Goal: Use online tool/utility: Utilize a website feature to perform a specific function

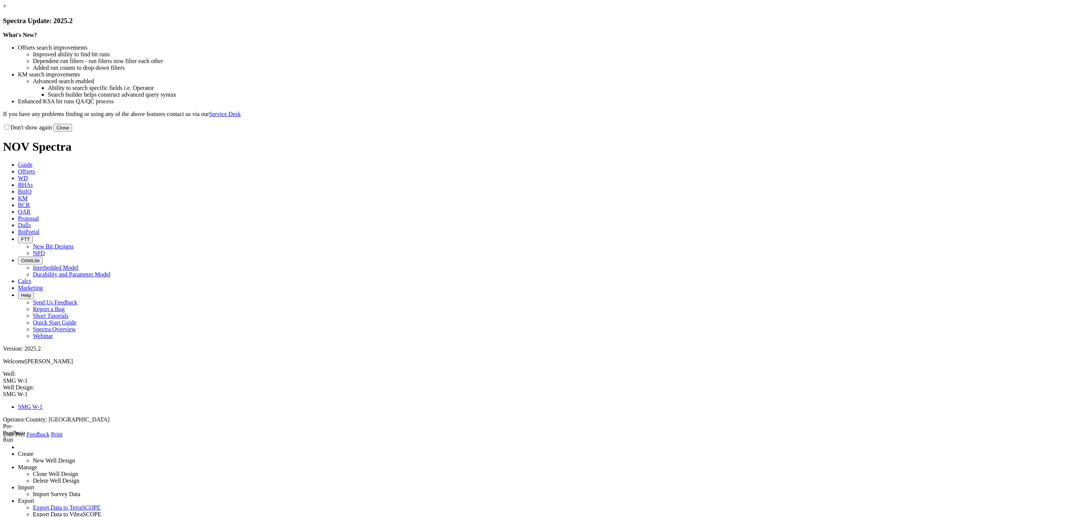
click at [72, 132] on button "Close" at bounding box center [62, 128] width 19 height 8
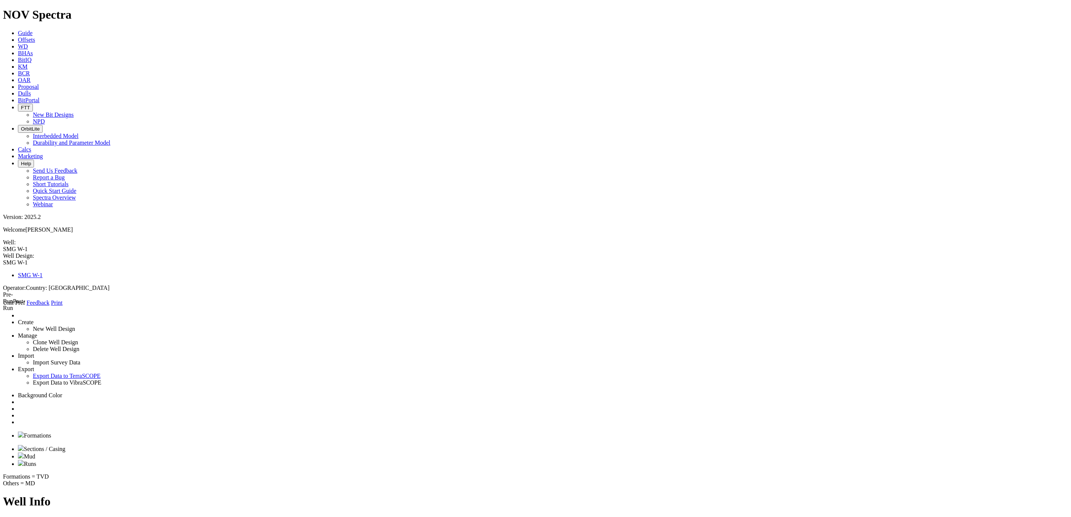
click at [25, 300] on link "Unit Pref" at bounding box center [14, 303] width 22 height 6
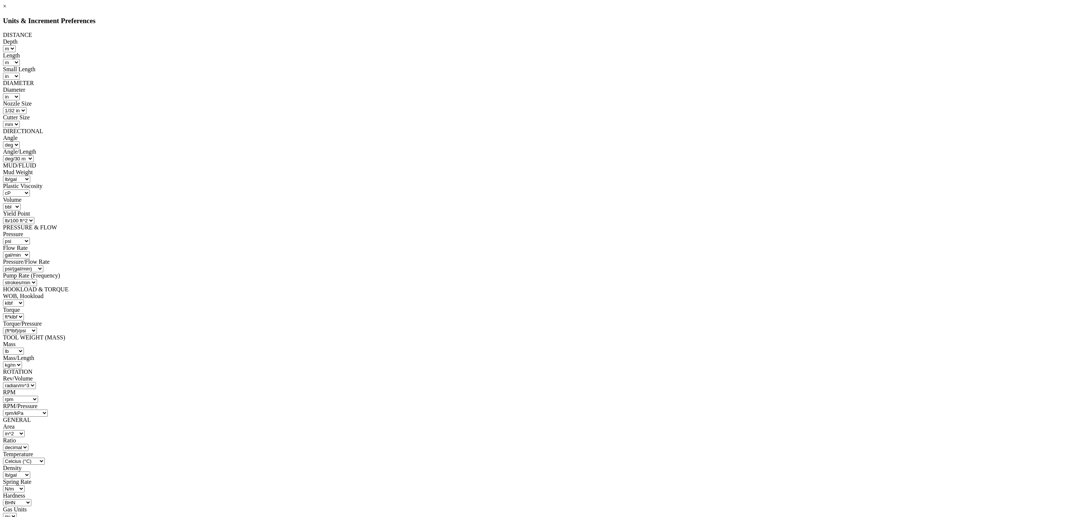
click at [21, 203] on select "m^3 ft^3 bbl" at bounding box center [12, 206] width 18 height 7
click at [465, 224] on div at bounding box center [535, 224] width 1065 height 0
click at [30, 252] on select "liter/min gal/min m^3/min bbl/min bbl/hr m^3/sec" at bounding box center [16, 255] width 27 height 7
select select "object:430"
click at [30, 252] on select "liter/min gal/min m^3/min bbl/min bbl/hr m^3/sec" at bounding box center [16, 255] width 27 height 7
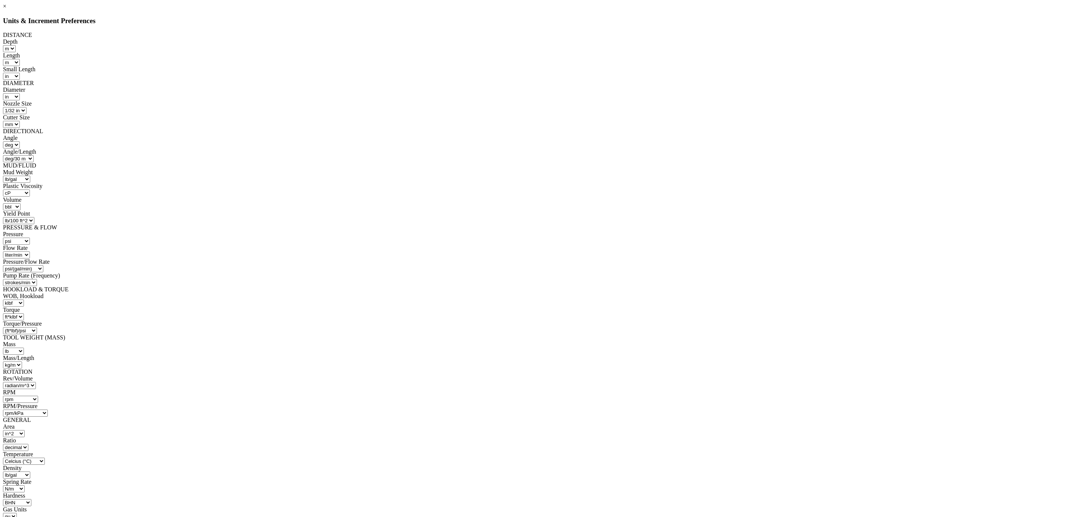
click at [37, 279] on select "strokes/sec strokes/min" at bounding box center [20, 282] width 34 height 7
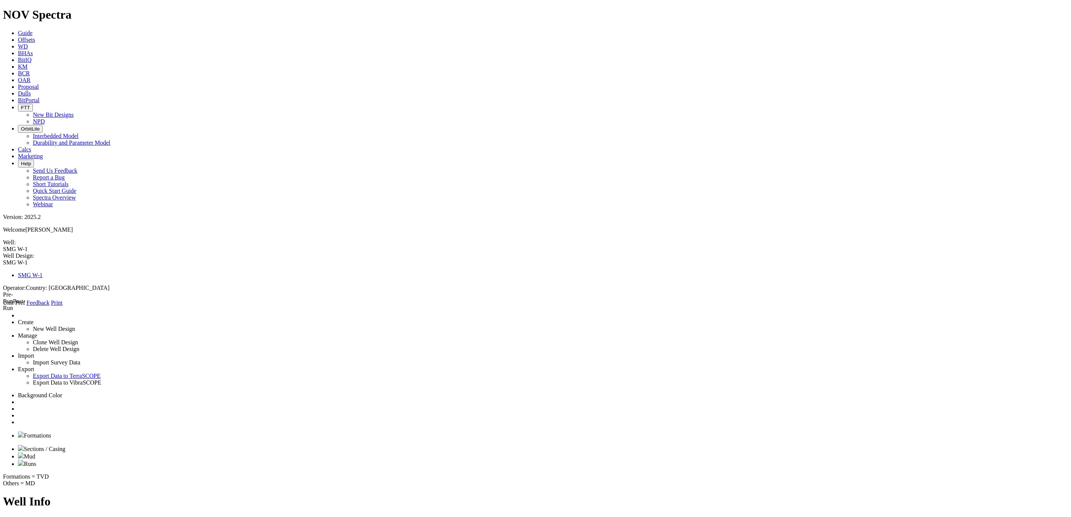
click at [18, 419] on link at bounding box center [18, 422] width 0 height 6
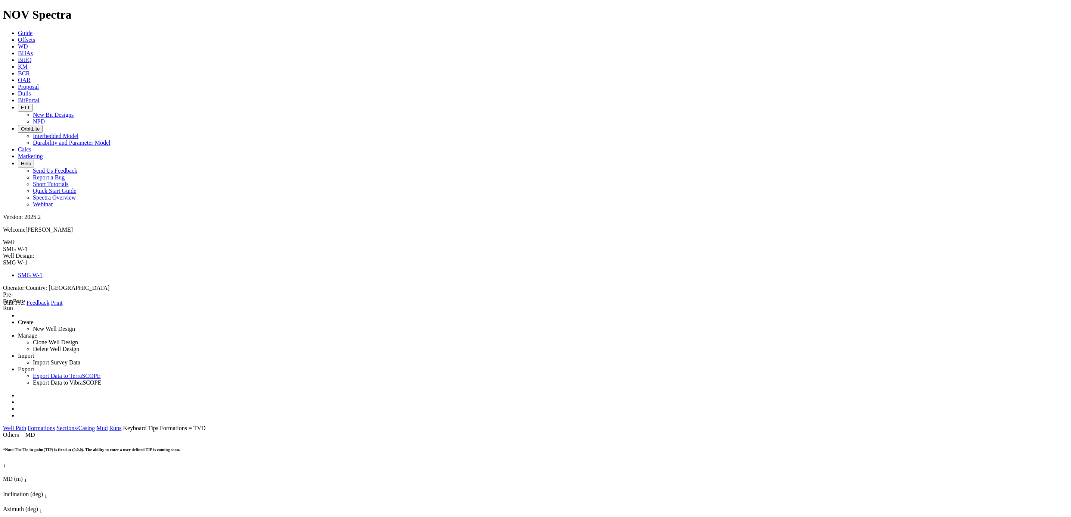
click at [108, 425] on link "Mud" at bounding box center [101, 428] width 11 height 6
click at [95, 425] on link "Sections/Casing" at bounding box center [75, 428] width 38 height 6
click at [55, 425] on link "Formations" at bounding box center [41, 428] width 27 height 6
click at [26, 425] on link "Well Path" at bounding box center [14, 428] width 23 height 6
click at [3, 306] on icon at bounding box center [3, 306] width 0 height 0
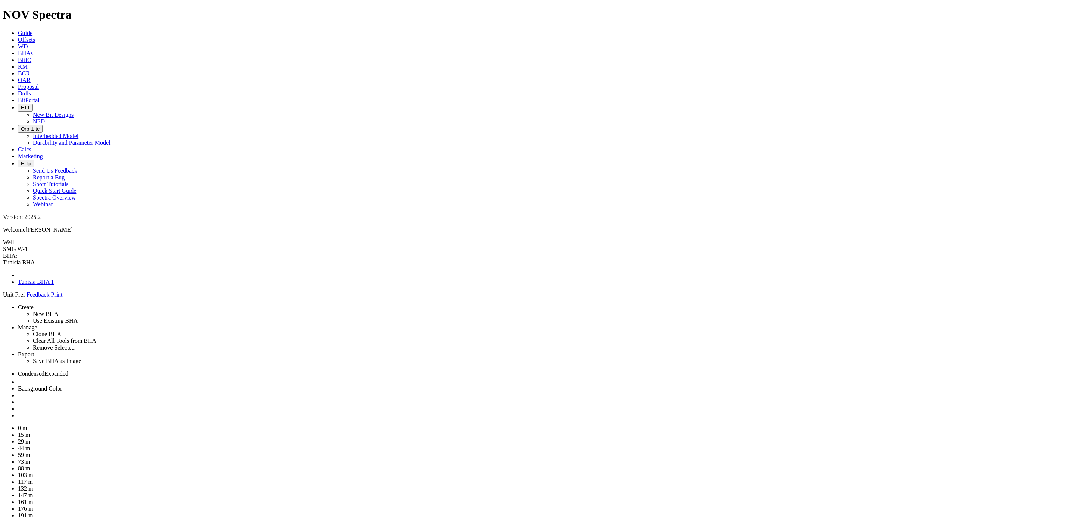
click at [18, 412] on link at bounding box center [18, 415] width 0 height 6
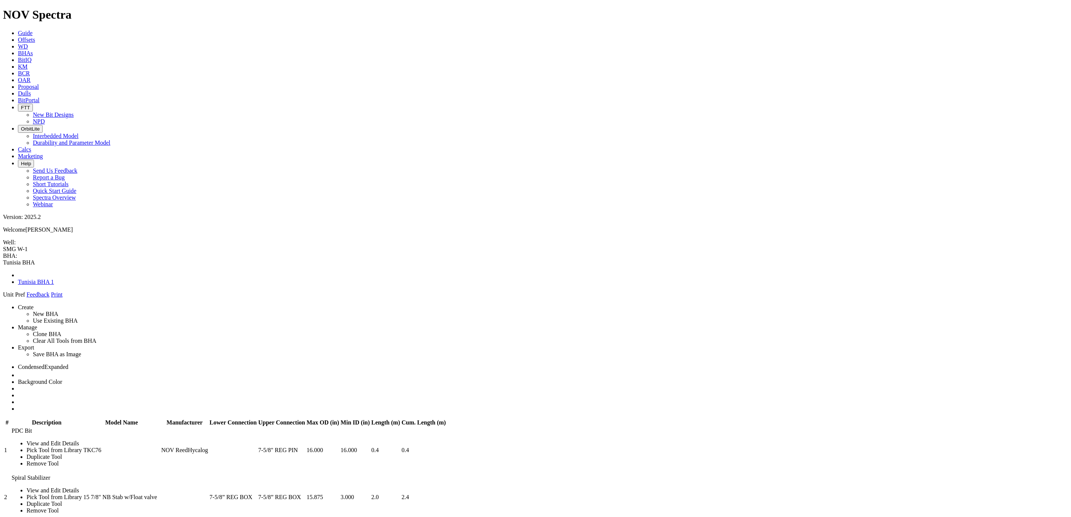
click at [18, 399] on link at bounding box center [18, 402] width 0 height 6
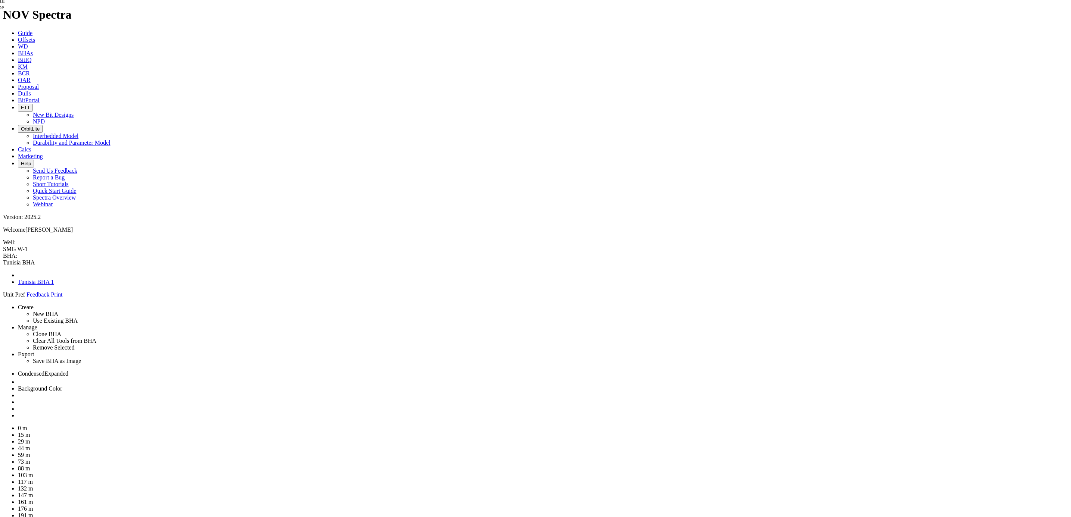
drag, startPoint x: 968, startPoint y: 70, endPoint x: 514, endPoint y: 69, distance: 453.5
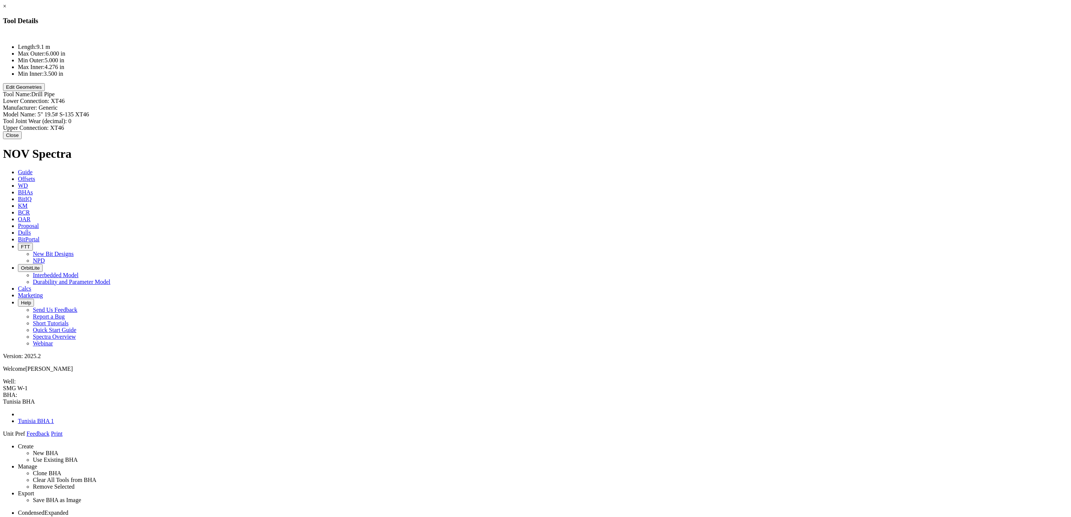
click at [6, 9] on link "×" at bounding box center [4, 6] width 3 height 6
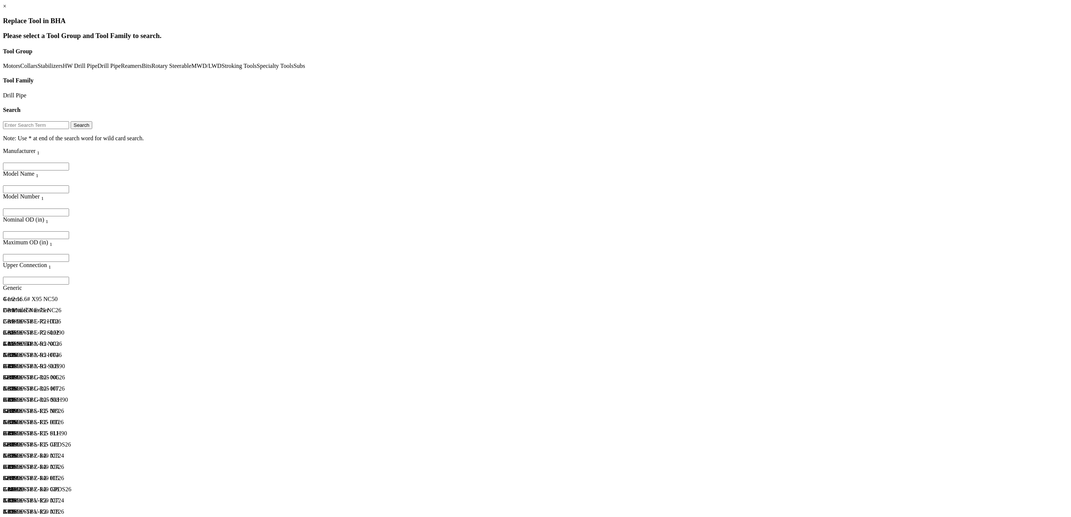
click at [92, 121] on button "Search" at bounding box center [82, 125] width 22 height 8
click at [69, 277] on input "Filter for column" at bounding box center [36, 281] width 66 height 8
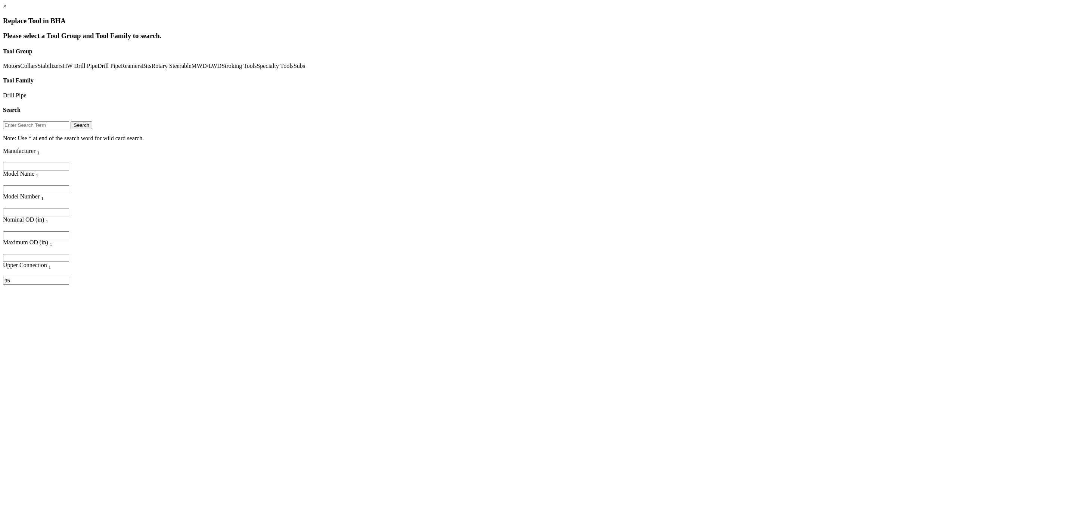
scroll to position [0, 0]
type input "9"
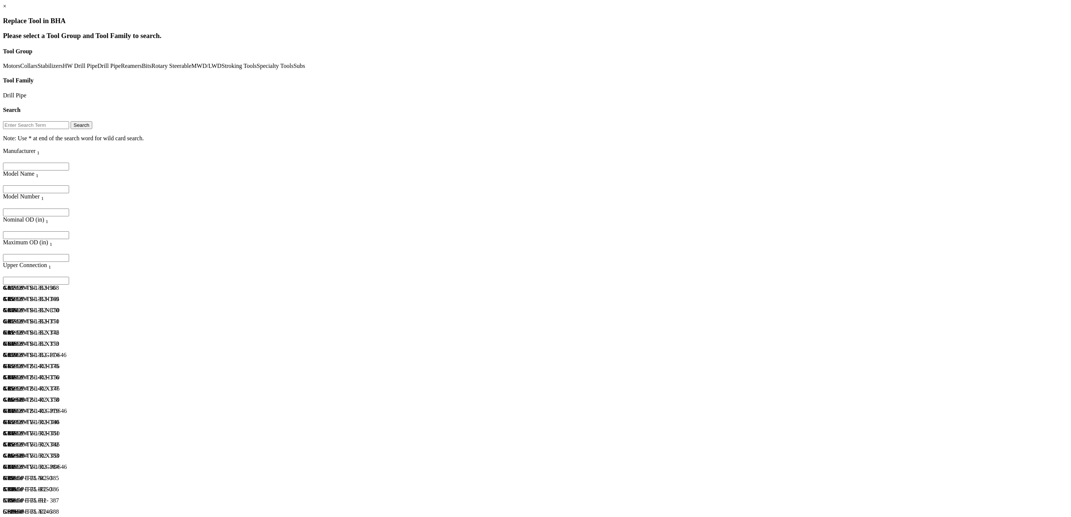
scroll to position [4423, 0]
click at [189, 307] on div "5" 19.5# G-105 NC50" at bounding box center [143, 310] width 280 height 7
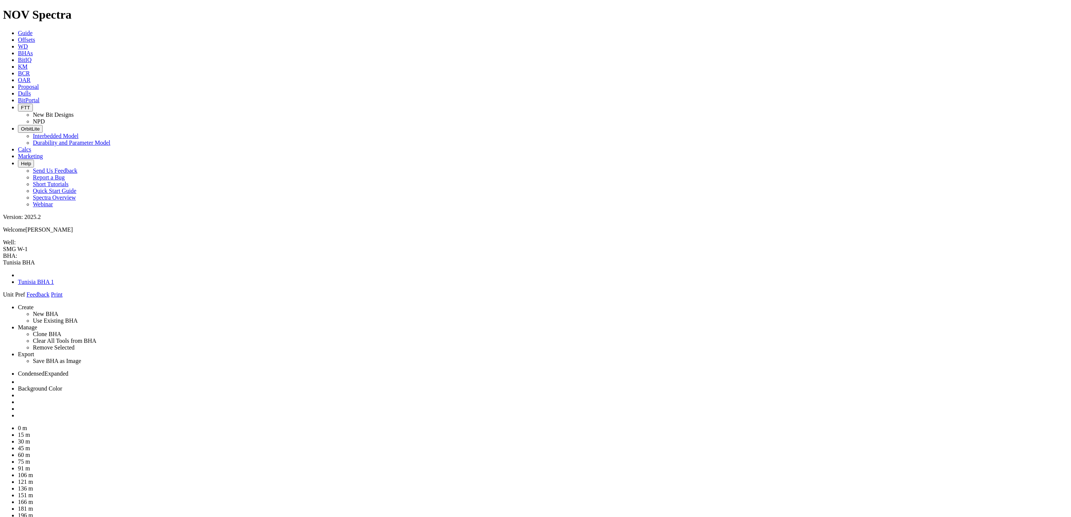
click at [25, 292] on link "Unit Pref" at bounding box center [14, 295] width 22 height 6
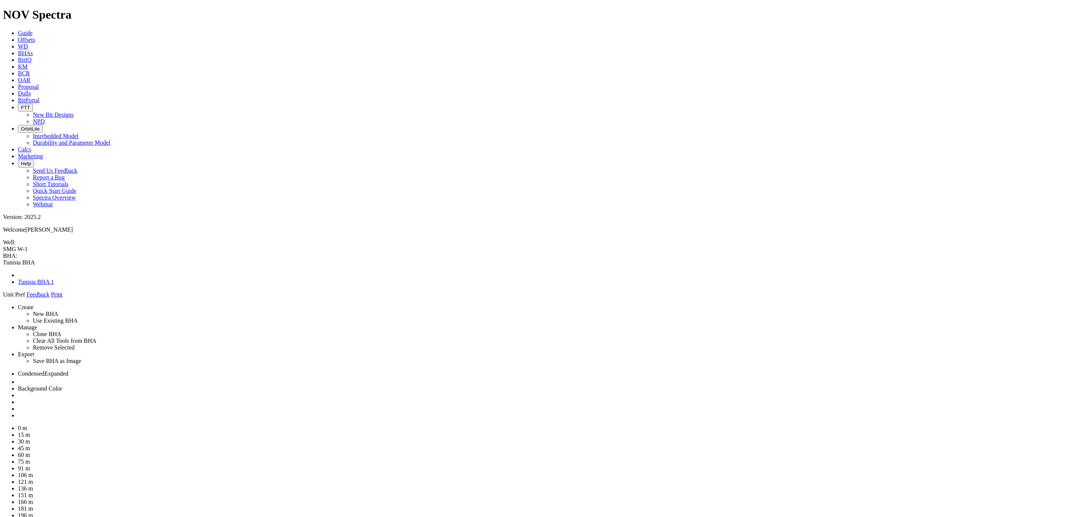
click at [3, 298] on icon at bounding box center [3, 298] width 0 height 0
click at [3, 298] on link at bounding box center [3, 298] width 0 height 0
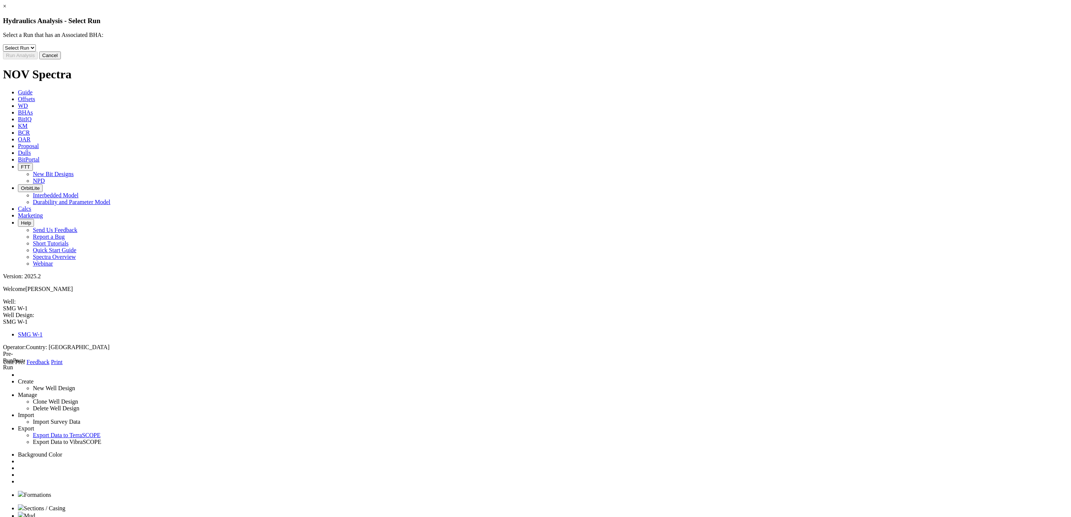
click at [36, 52] on select "Select Run 1" at bounding box center [19, 47] width 33 height 7
select select "object:2919"
click at [36, 50] on select "Select Run 1" at bounding box center [19, 47] width 33 height 7
click at [38, 59] on button "Run Analysis" at bounding box center [20, 56] width 35 height 8
